Goal: Information Seeking & Learning: Learn about a topic

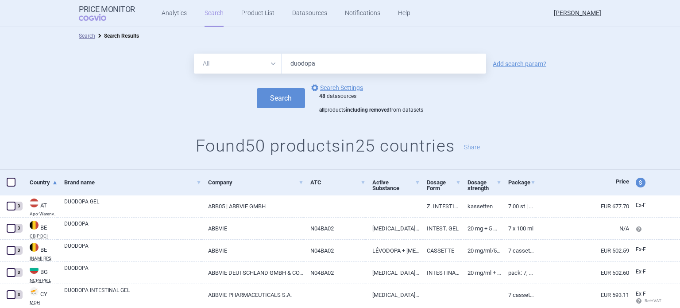
drag, startPoint x: 361, startPoint y: 73, endPoint x: 234, endPoint y: 90, distance: 128.8
click at [234, 90] on form "All Brand Name ATC Company Active Substance Country Newer than duodopa Add sear…" at bounding box center [340, 84] width 680 height 60
click at [268, 99] on button "Search" at bounding box center [281, 98] width 48 height 20
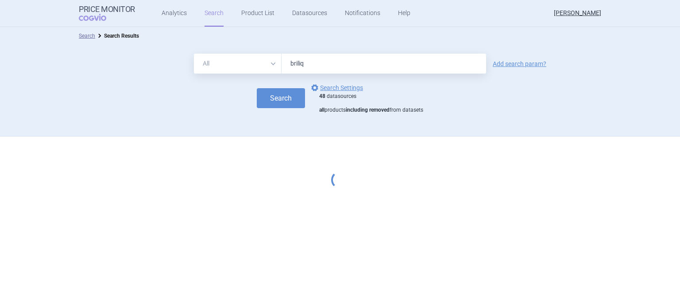
click at [336, 58] on input "briliq" at bounding box center [384, 64] width 205 height 20
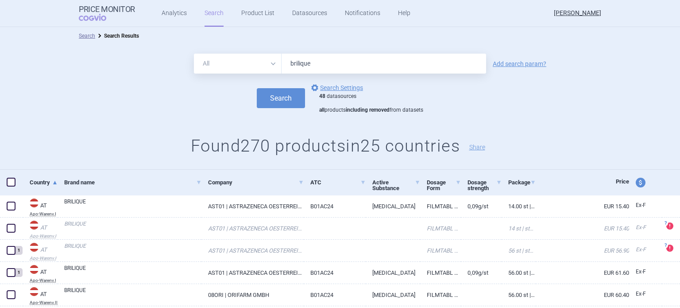
type input "brilique"
click at [257, 88] on button "Search" at bounding box center [281, 98] width 48 height 20
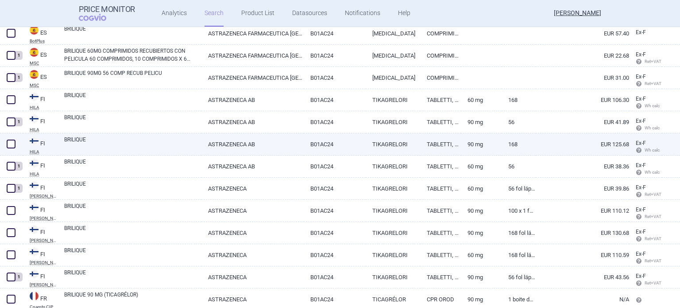
scroll to position [2131, 0]
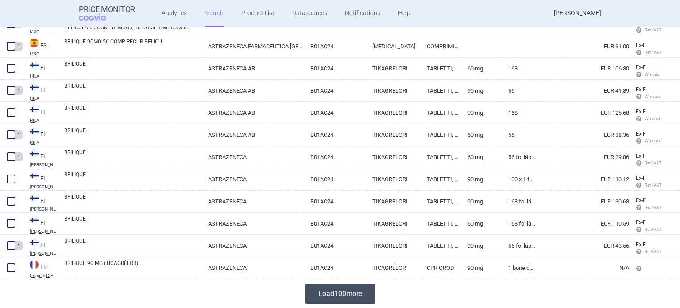
click at [330, 288] on button "Load 100 more" at bounding box center [340, 294] width 70 height 20
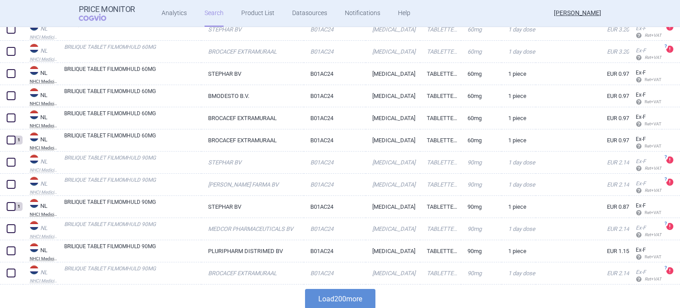
scroll to position [4346, 0]
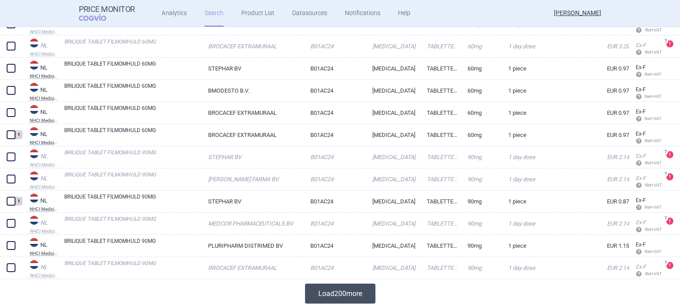
click at [355, 285] on button "Load 200 more" at bounding box center [340, 294] width 70 height 20
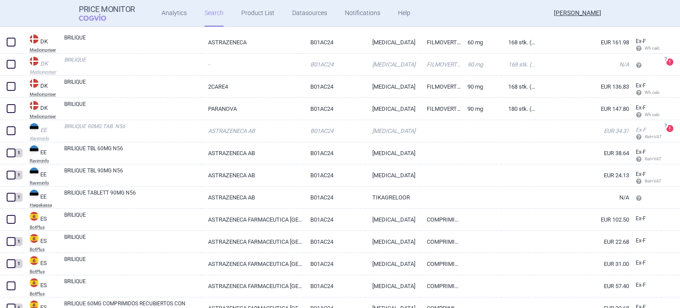
scroll to position [1881, 0]
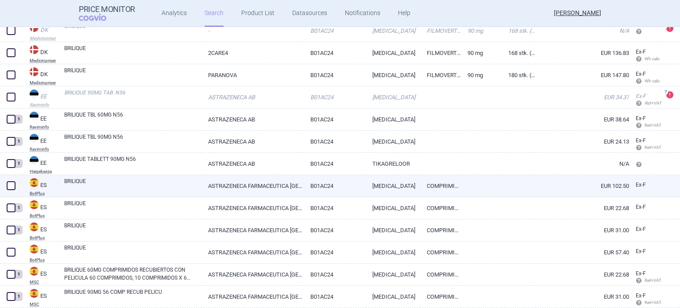
click at [158, 187] on link "BRILIQUE" at bounding box center [132, 185] width 137 height 16
select select "EUR"
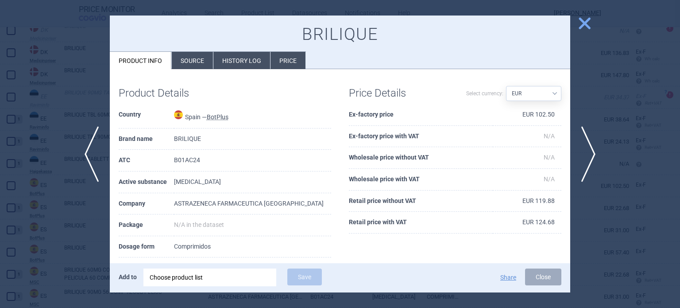
click at [204, 67] on li "Source" at bounding box center [192, 60] width 41 height 17
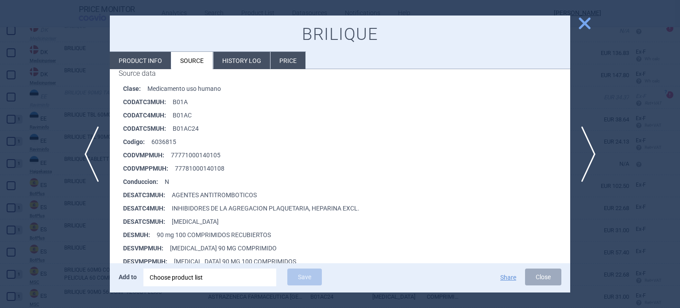
scroll to position [144, 0]
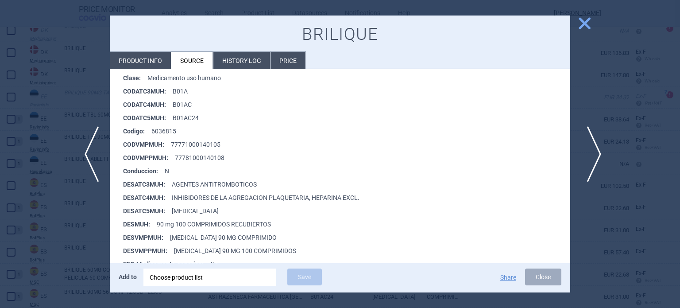
click at [589, 147] on span "next" at bounding box center [592, 154] width 20 height 56
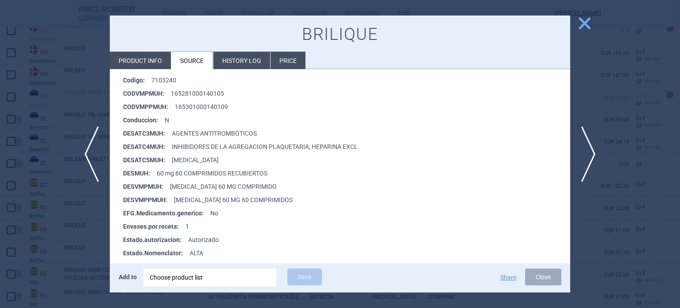
scroll to position [195, 0]
click at [594, 150] on span "next" at bounding box center [592, 154] width 20 height 56
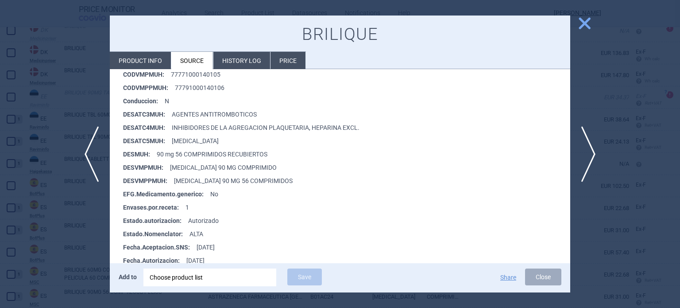
scroll to position [212, 0]
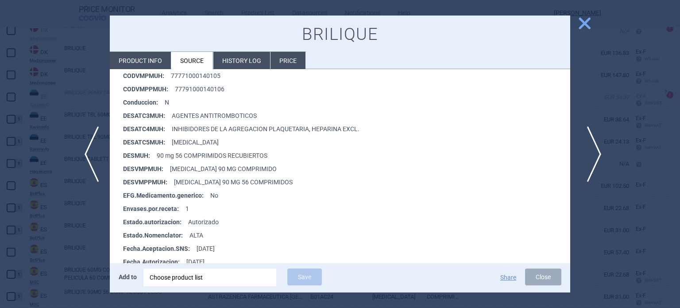
click at [592, 154] on span "next" at bounding box center [592, 154] width 20 height 56
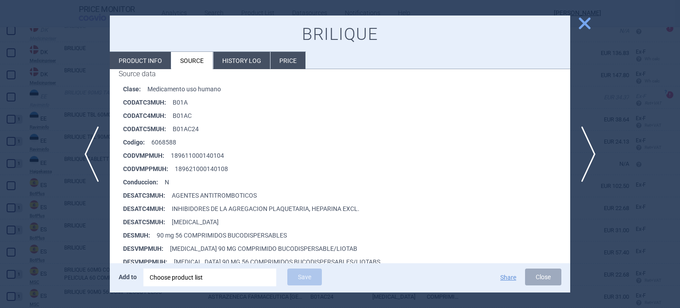
scroll to position [133, 0]
click at [594, 168] on span "next" at bounding box center [592, 154] width 20 height 56
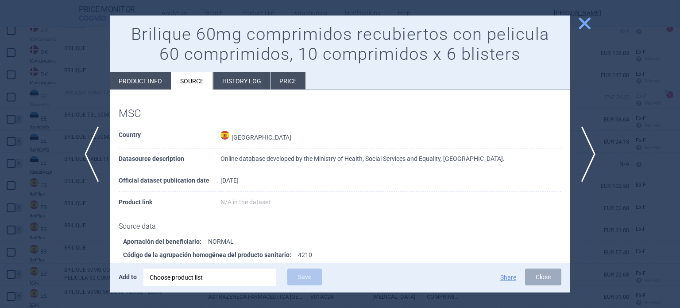
click at [44, 237] on div at bounding box center [340, 154] width 680 height 308
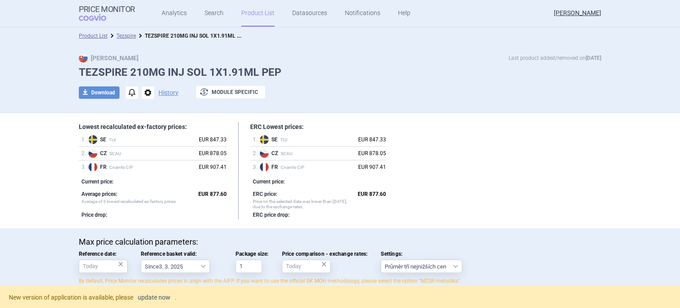
click at [159, 297] on link "update now" at bounding box center [154, 297] width 33 height 6
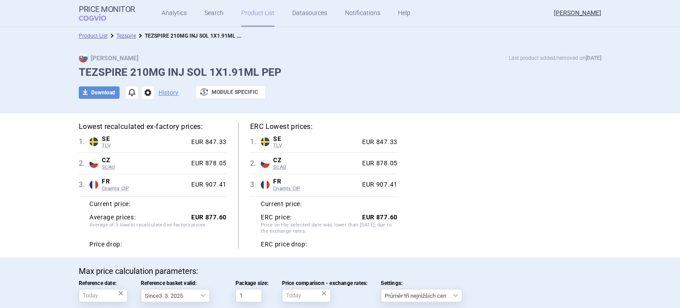
click at [255, 15] on link "Product List" at bounding box center [257, 13] width 33 height 27
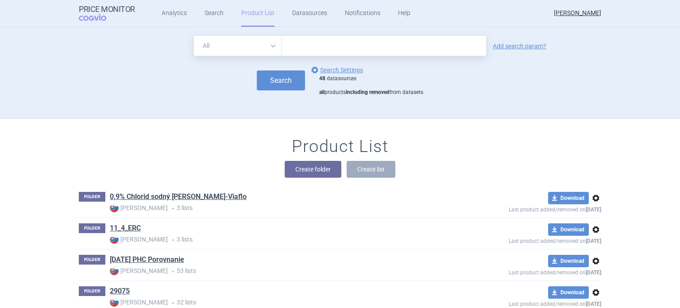
scroll to position [91, 0]
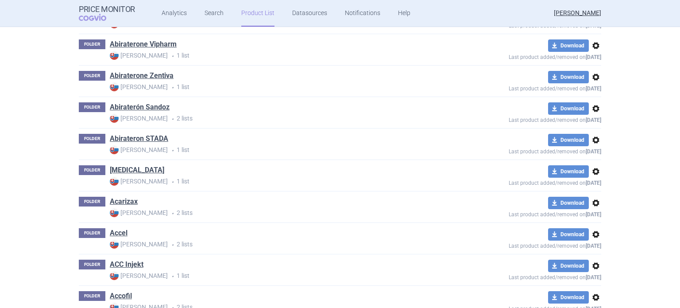
scroll to position [9061, 0]
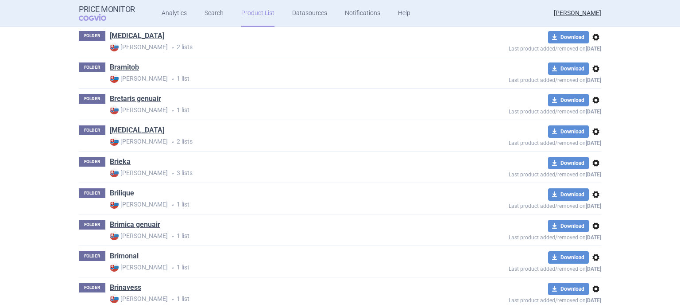
click at [113, 188] on link "Brilique" at bounding box center [122, 193] width 24 height 10
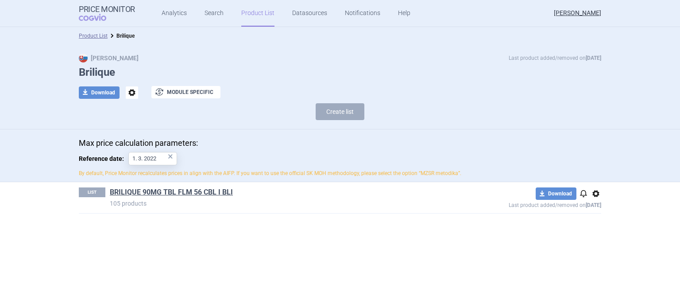
click at [169, 158] on div "×" at bounding box center [170, 156] width 5 height 10
click at [595, 197] on span "options" at bounding box center [596, 193] width 11 height 11
click at [597, 242] on button "Delete" at bounding box center [596, 245] width 28 height 13
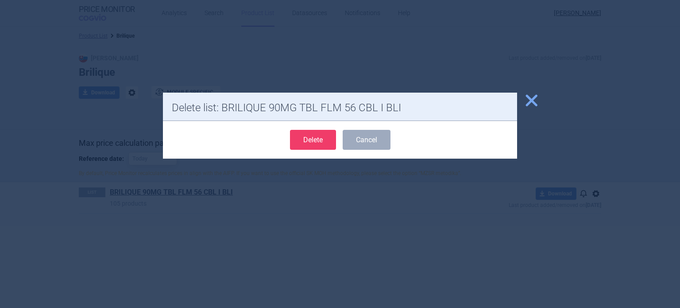
click at [319, 140] on button "Delete" at bounding box center [313, 140] width 46 height 20
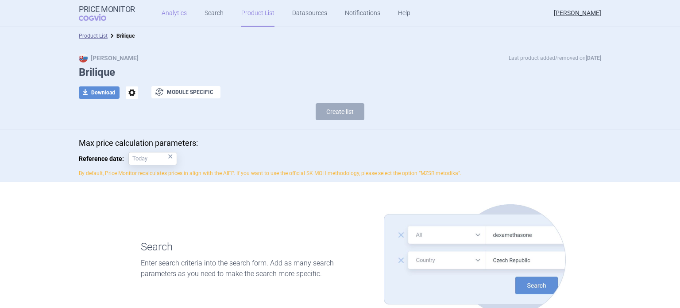
click at [177, 17] on link "Analytics" at bounding box center [174, 13] width 25 height 27
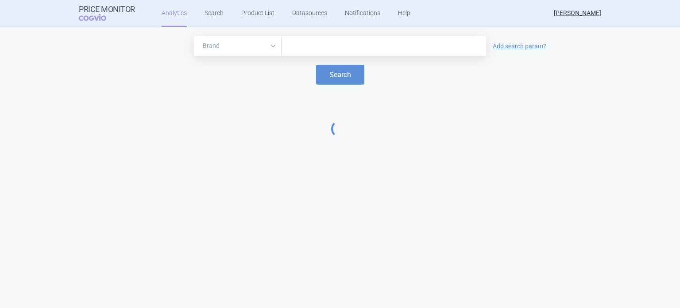
click at [309, 49] on input "text" at bounding box center [384, 46] width 196 height 12
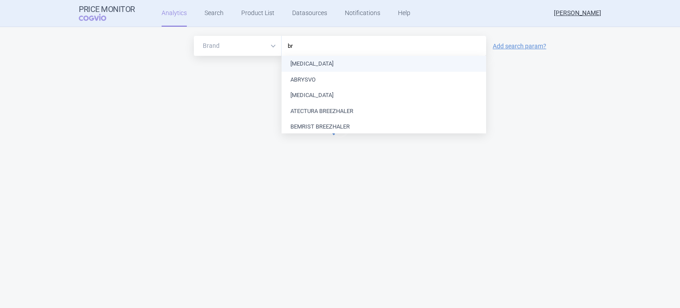
type input "bri"
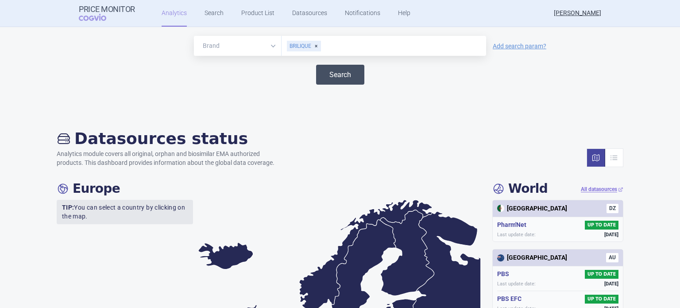
click at [349, 67] on button "Search" at bounding box center [340, 75] width 48 height 20
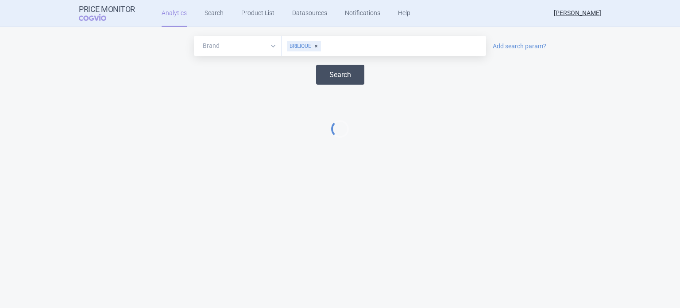
select select "EUR"
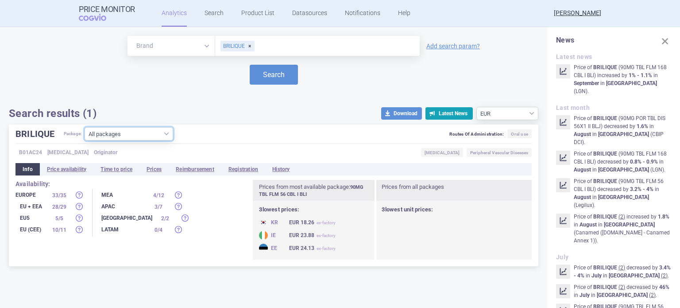
click at [147, 133] on select "All packages 60MG TBL FLM 10 BLI ( 0 ) 60MG TBL FLM 14 CBL I BLI ( 7 ) 60MG TBL…" at bounding box center [129, 133] width 89 height 13
select select "045d9513-7ca0-4c01-976c-e795a393141e"
click at [85, 140] on select "All packages 60MG TBL FLM 10 BLI ( 0 ) 60MG TBL FLM 14 CBL I BLI ( 7 ) 60MG TBL…" at bounding box center [129, 133] width 89 height 13
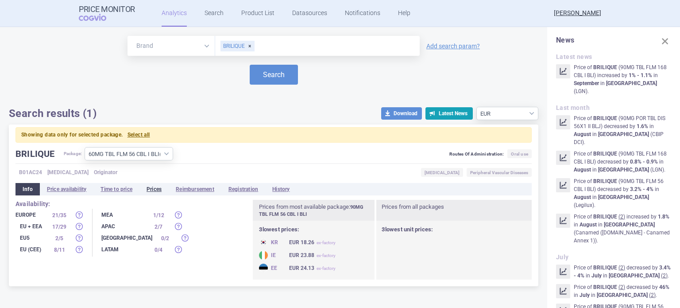
click at [160, 193] on li "Prices" at bounding box center [154, 189] width 29 height 12
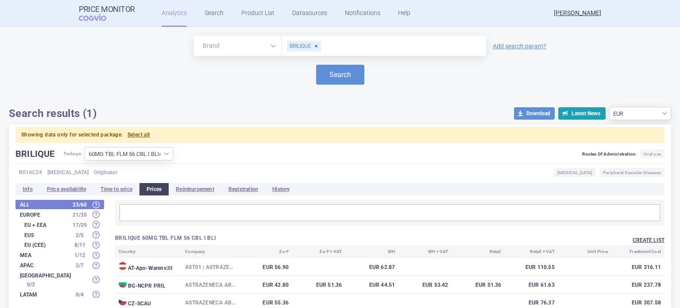
click at [649, 239] on button "Create list" at bounding box center [649, 241] width 32 height 8
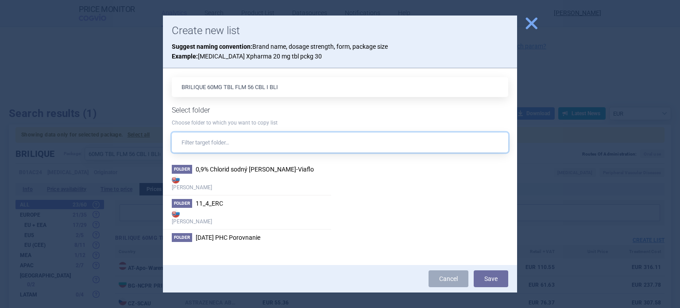
click at [336, 140] on input "text" at bounding box center [340, 142] width 337 height 20
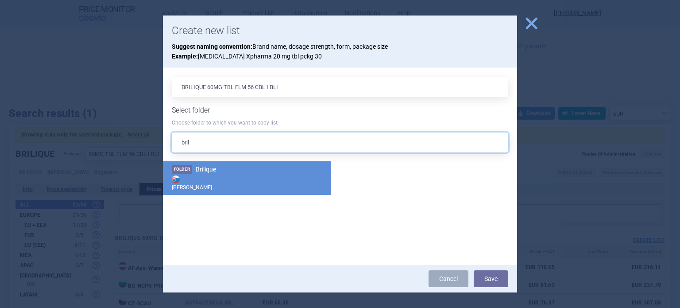
type input "bril"
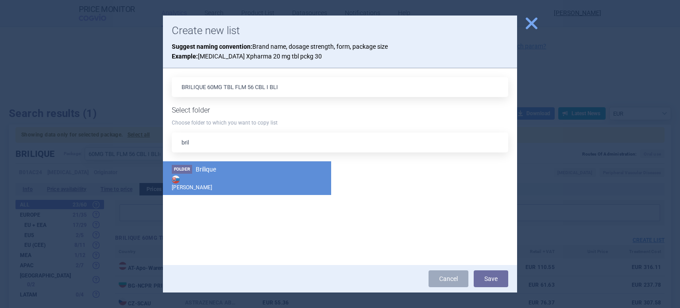
click at [262, 171] on li "Folder Brilique Max Price" at bounding box center [247, 178] width 168 height 34
click at [491, 281] on button "Save" at bounding box center [491, 278] width 35 height 17
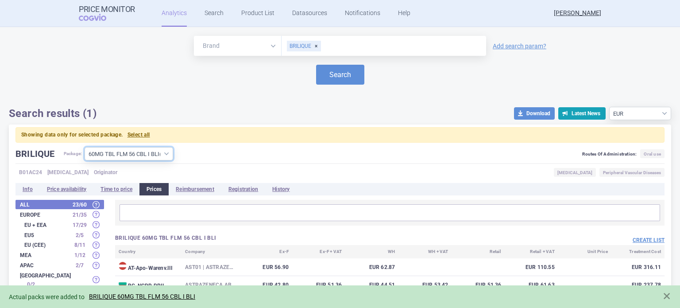
click at [128, 150] on select "All packages 60MG TBL FLM 10 BLI ( 0 ) 60MG TBL FLM 14 CBL I BLI ( 7 ) 60MG TBL…" at bounding box center [129, 153] width 89 height 13
select select "b365c0df-7f87-4469-8490-020729044c39"
click at [85, 147] on select "All packages 60MG TBL FLM 10 BLI ( 0 ) 60MG TBL FLM 14 CBL I BLI ( 7 ) 60MG TBL…" at bounding box center [129, 153] width 89 height 13
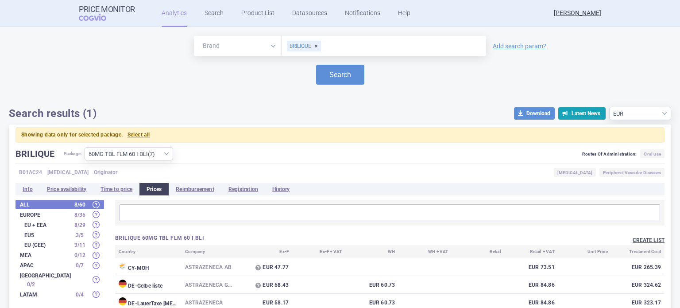
click at [647, 241] on button "Create list" at bounding box center [649, 241] width 32 height 8
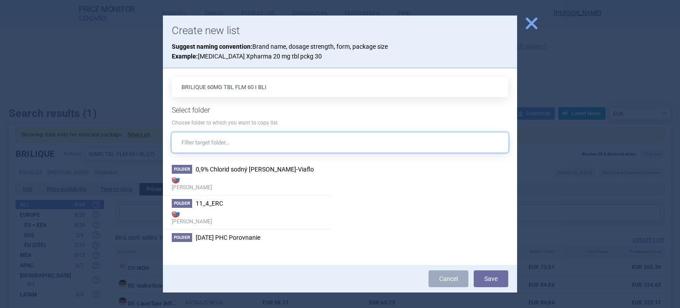
click at [394, 146] on input "text" at bounding box center [340, 142] width 337 height 20
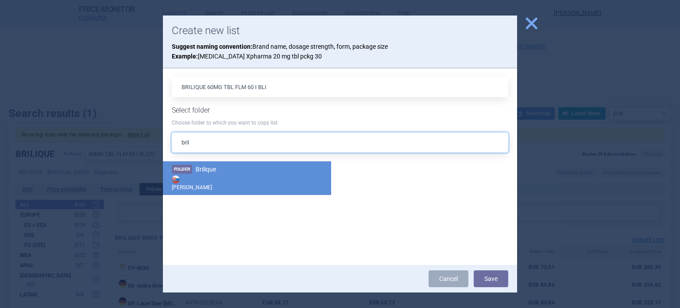
type input "bril"
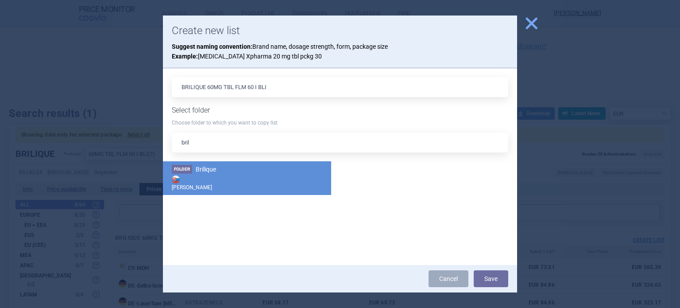
click at [268, 171] on li "Folder Brilique Max Price" at bounding box center [247, 178] width 168 height 34
click at [493, 277] on button "Save" at bounding box center [491, 278] width 35 height 17
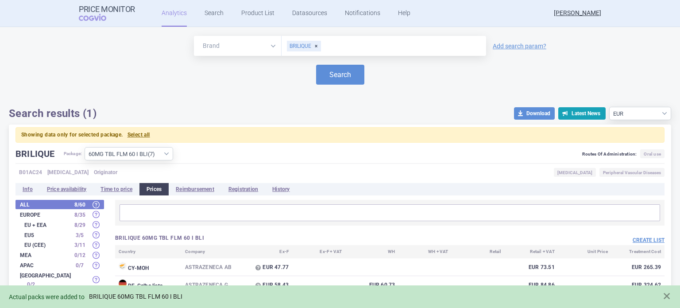
click at [160, 299] on link "BRILIQUE 60MG TBL FLM 60 I BLI" at bounding box center [135, 297] width 93 height 8
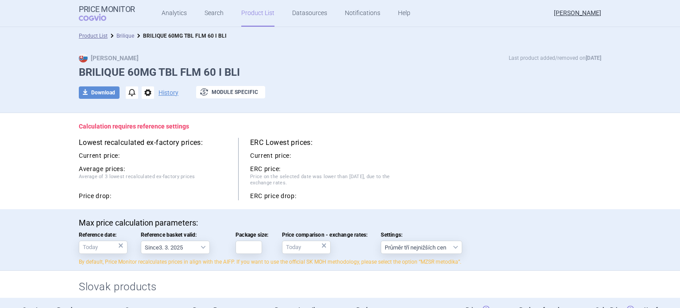
click at [127, 35] on link "Brilique" at bounding box center [126, 36] width 18 height 6
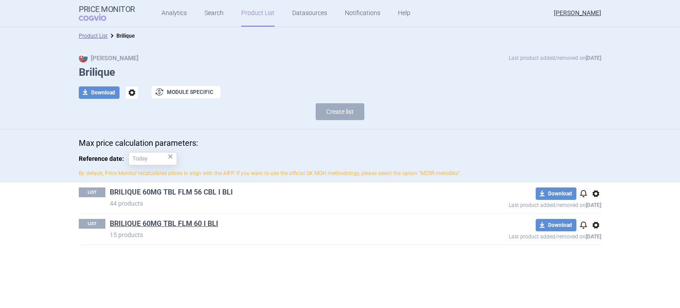
click at [181, 189] on link "BRILIQUE 60MG TBL FLM 56 CBL I BLI" at bounding box center [171, 192] width 123 height 10
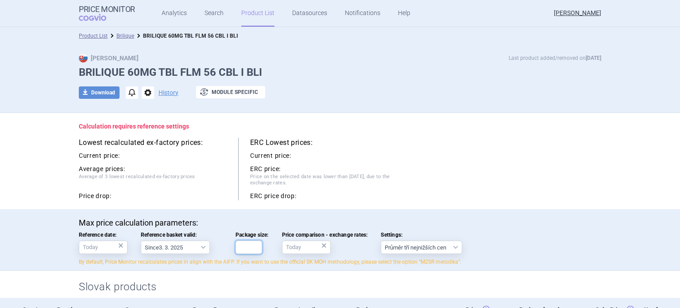
click at [244, 248] on input "Package size:" at bounding box center [249, 247] width 27 height 13
type input "56"
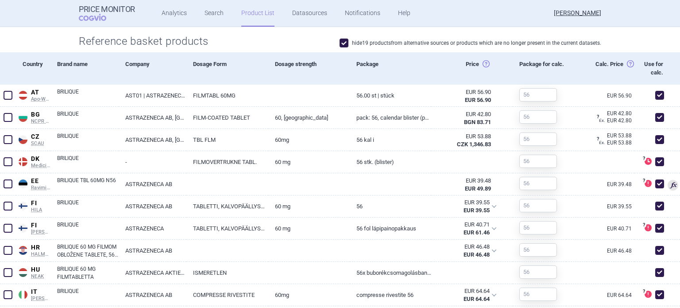
scroll to position [372, 0]
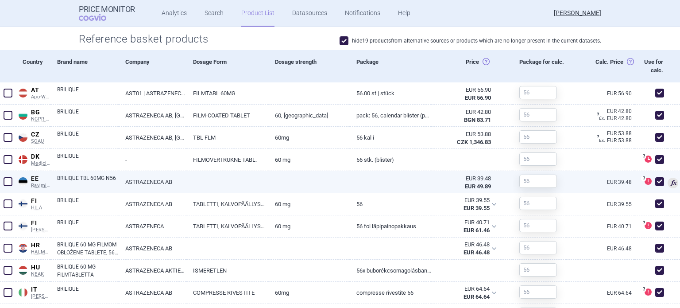
click at [656, 182] on span at bounding box center [660, 181] width 9 height 9
checkbox input "false"
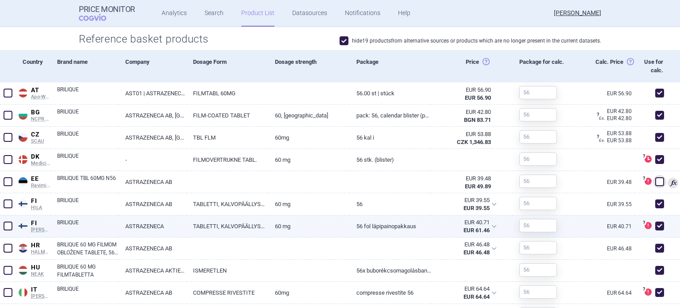
click at [656, 221] on span at bounding box center [660, 225] width 9 height 9
checkbox input "false"
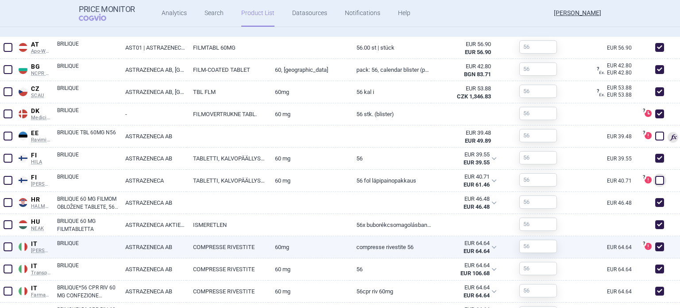
click at [656, 245] on span at bounding box center [660, 246] width 9 height 9
checkbox input "false"
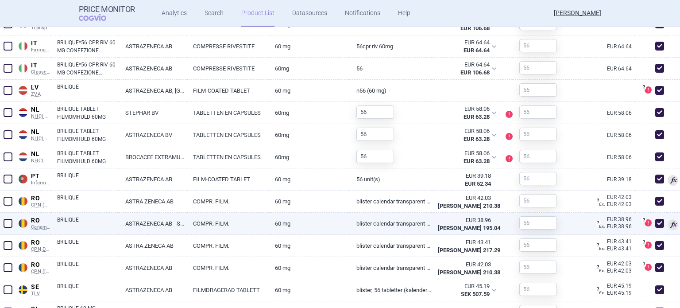
scroll to position [596, 0]
click at [655, 228] on span at bounding box center [659, 223] width 13 height 13
checkbox input "false"
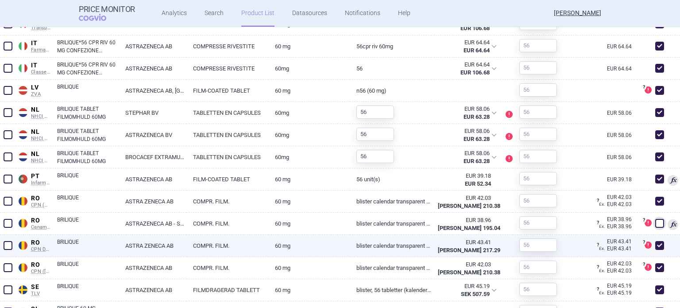
click at [656, 249] on span at bounding box center [660, 245] width 9 height 9
checkbox input "false"
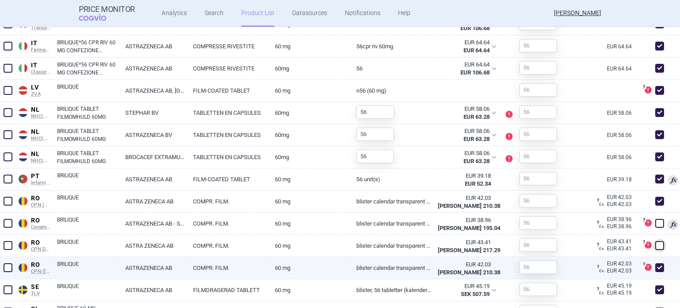
click at [656, 265] on span at bounding box center [660, 267] width 9 height 9
checkbox input "false"
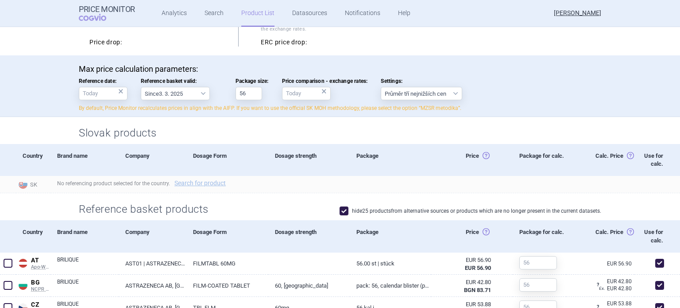
scroll to position [0, 0]
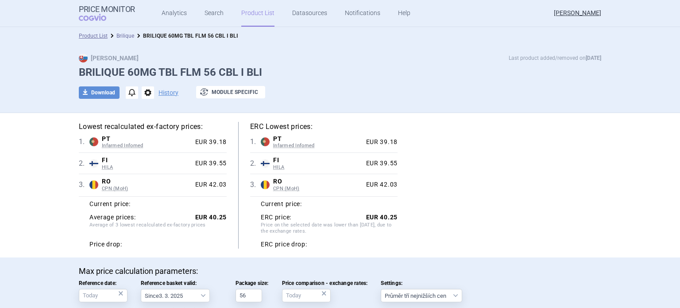
click at [127, 35] on link "Brilique" at bounding box center [126, 36] width 18 height 6
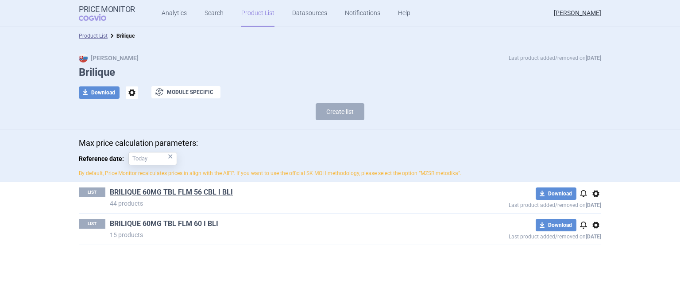
click at [191, 222] on link "BRILIQUE 60MG TBL FLM 60 I BLI" at bounding box center [164, 224] width 109 height 10
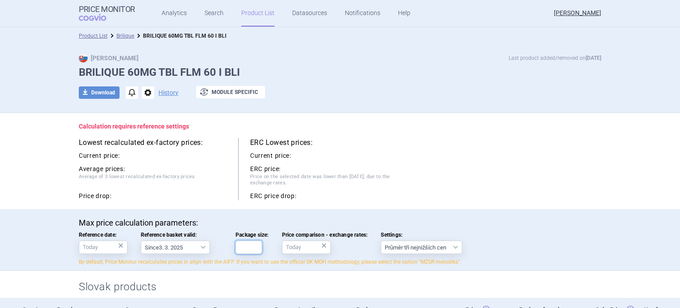
click at [250, 243] on input "Package size:" at bounding box center [249, 247] width 27 height 13
type input "60"
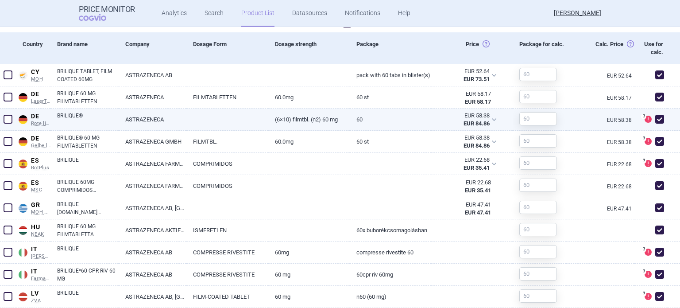
scroll to position [390, 0]
click at [656, 120] on span at bounding box center [660, 119] width 9 height 9
checkbox input "false"
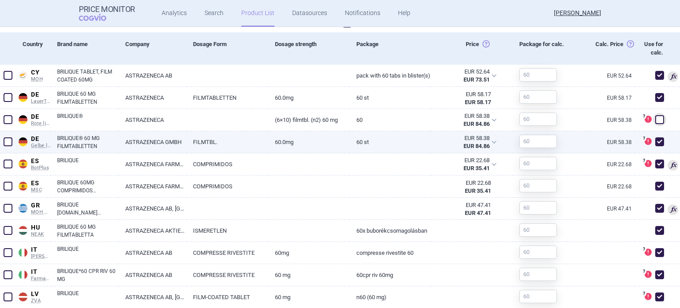
click at [656, 140] on span at bounding box center [660, 141] width 9 height 9
checkbox input "false"
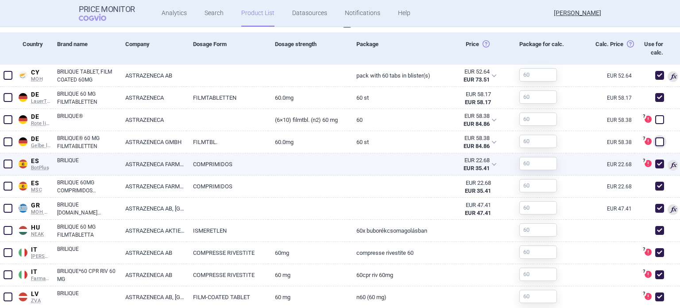
click at [656, 164] on span at bounding box center [660, 163] width 9 height 9
checkbox input "false"
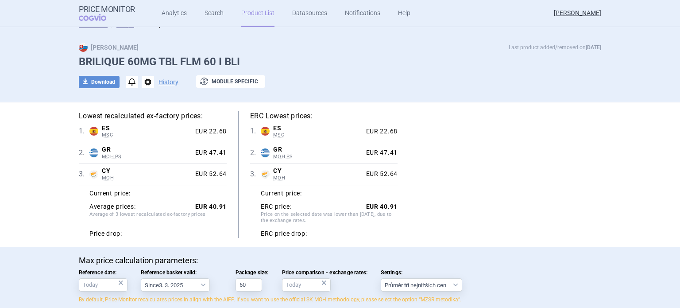
scroll to position [0, 0]
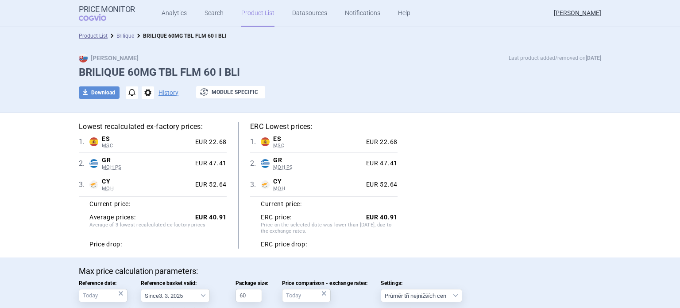
click at [117, 35] on link "Brilique" at bounding box center [126, 36] width 18 height 6
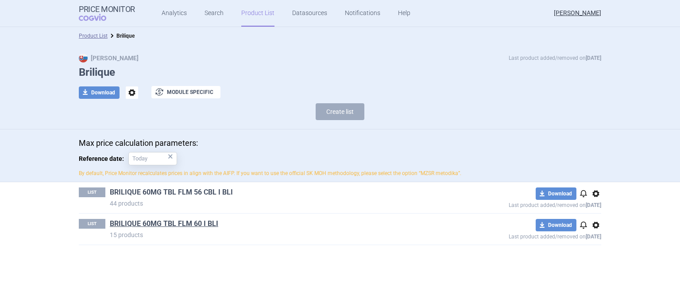
click at [194, 191] on link "BRILIQUE 60MG TBL FLM 56 CBL I BLI" at bounding box center [171, 192] width 123 height 10
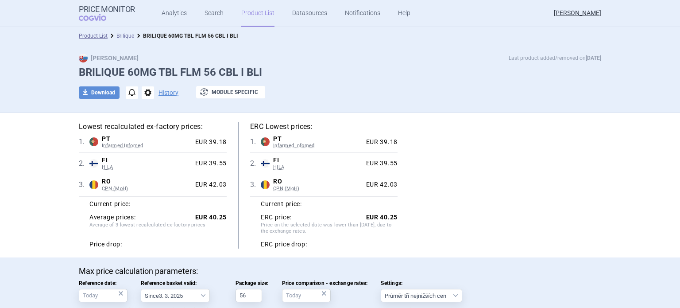
click at [117, 35] on link "Brilique" at bounding box center [126, 36] width 18 height 6
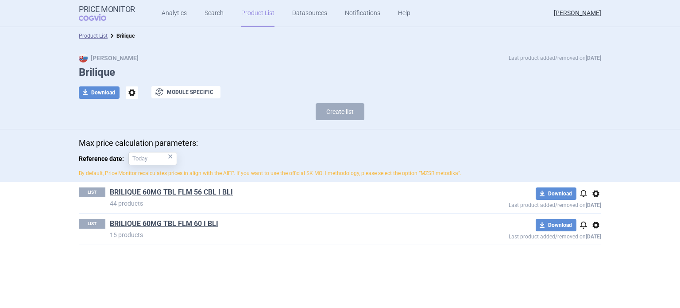
click at [157, 20] on ul "Analytics Search Product List Datasources Notifications Help" at bounding box center [275, 13] width 280 height 27
click at [175, 19] on link "Analytics" at bounding box center [174, 13] width 25 height 27
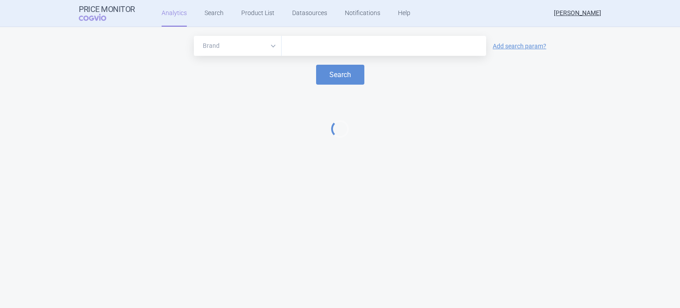
click at [296, 43] on input "text" at bounding box center [384, 46] width 196 height 12
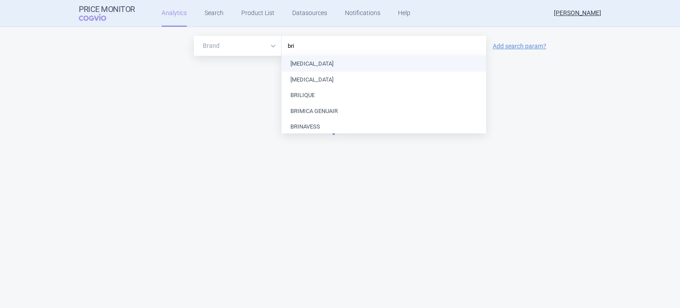
type input "bril"
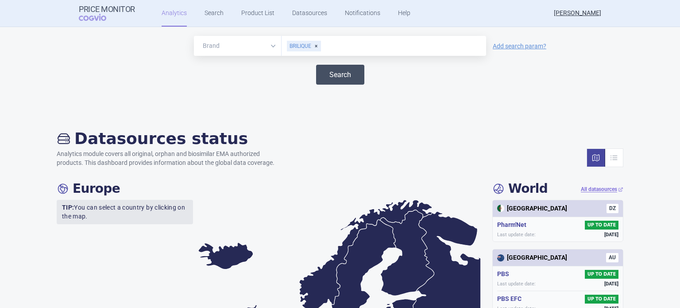
click at [324, 68] on button "Search" at bounding box center [340, 75] width 48 height 20
select select "EUR"
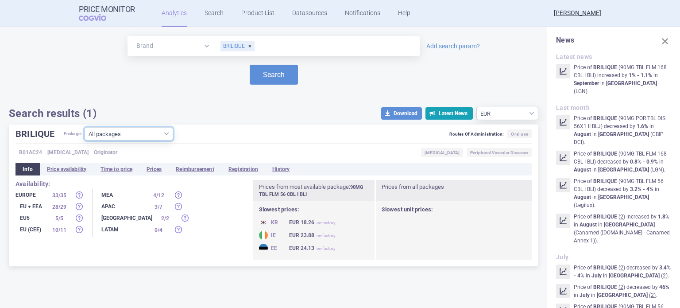
click at [108, 129] on select "All packages 60MG TBL FLM 10 BLI ( 0 ) 60MG TBL FLM 14 CBL I BLI ( 7 ) 60MG TBL…" at bounding box center [129, 133] width 89 height 13
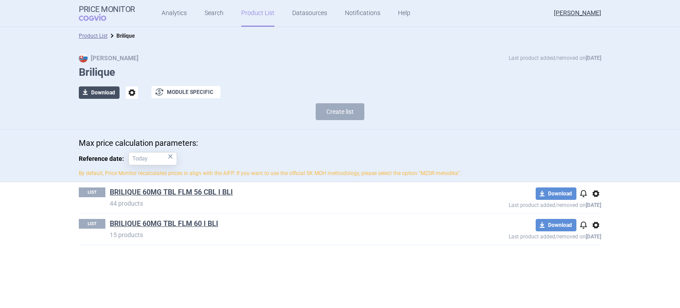
click at [109, 95] on button "download Download" at bounding box center [99, 92] width 41 height 12
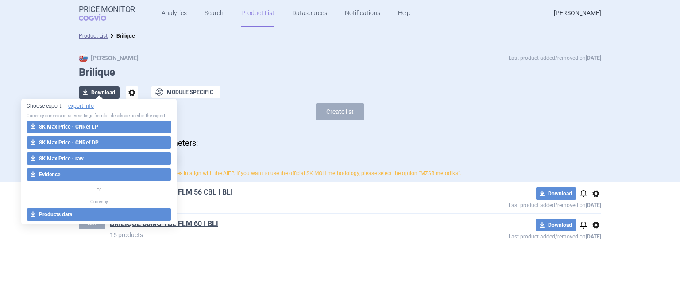
select select "EUR"
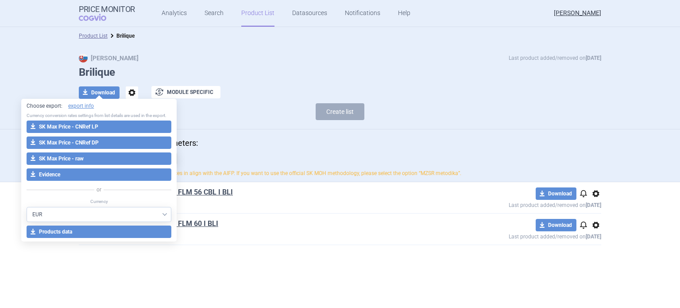
click at [264, 155] on div "Max price calculation parameters: Reference date: × By default, Price Monitor r…" at bounding box center [340, 157] width 523 height 39
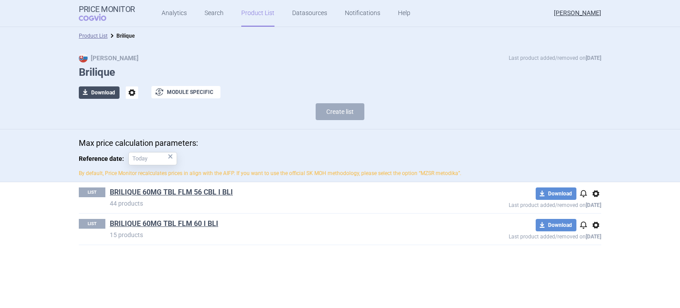
click at [95, 92] on button "download Download" at bounding box center [99, 92] width 41 height 12
select select "EUR"
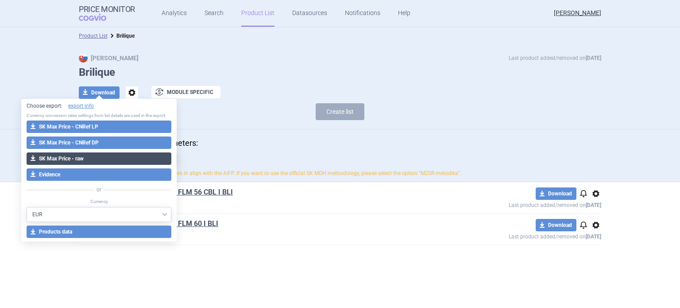
click at [92, 154] on button "download SK Max Price - raw" at bounding box center [99, 158] width 145 height 12
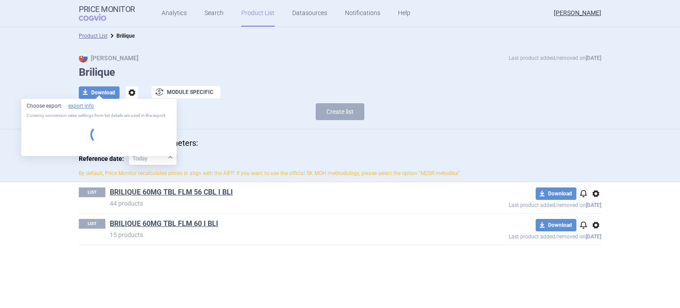
select select "EUR"
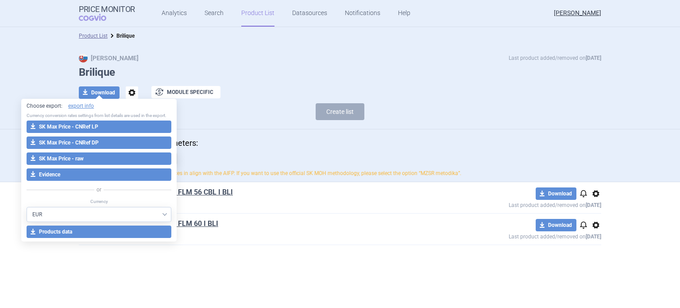
click at [270, 178] on div "Max price calculation parameters: Reference date: × By default, Price Monitor r…" at bounding box center [340, 159] width 558 height 43
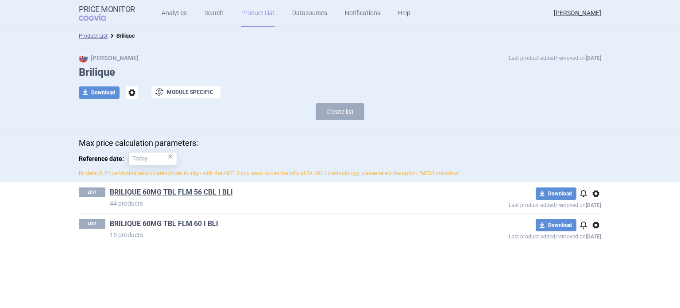
click at [207, 220] on link "BRILIQUE 60MG TBL FLM 60 I BLI" at bounding box center [164, 224] width 109 height 10
